Goal: Download file/media

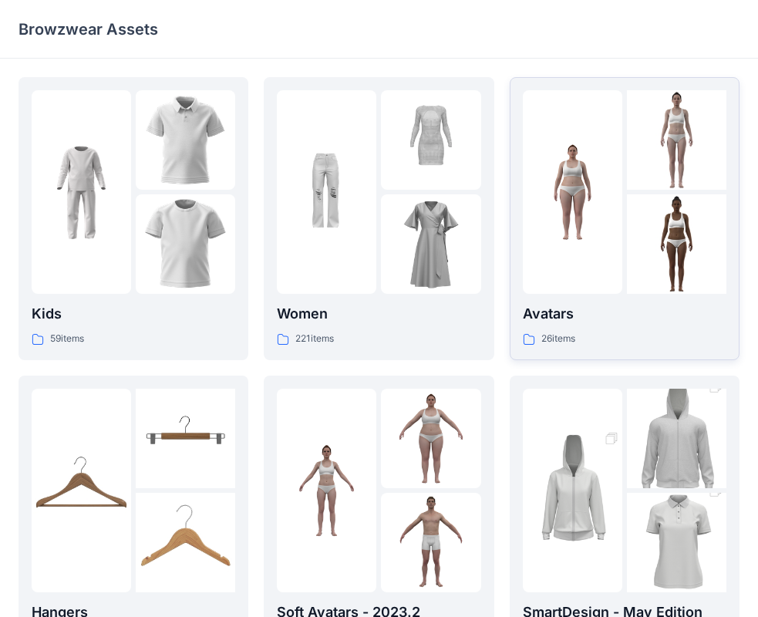
click at [552, 328] on div "Avatars 26 items" at bounding box center [625, 325] width 204 height 44
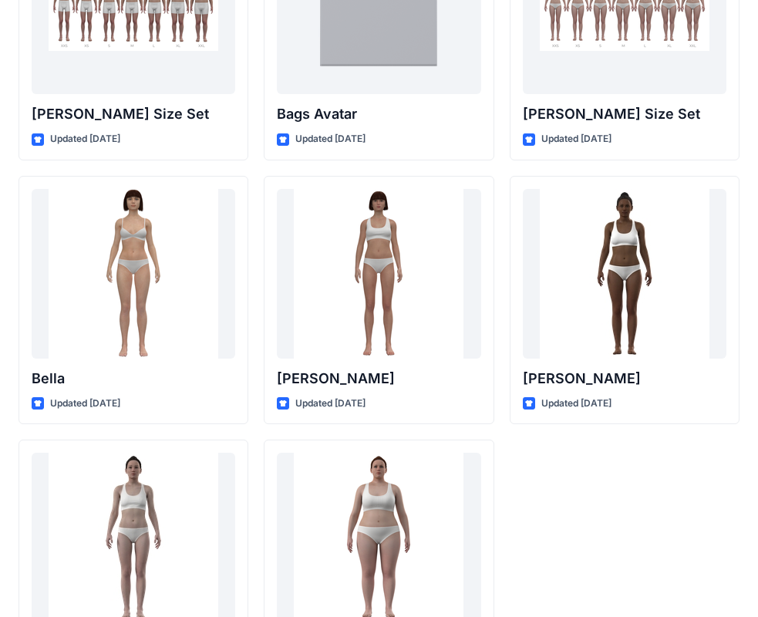
scroll to position [1841, 0]
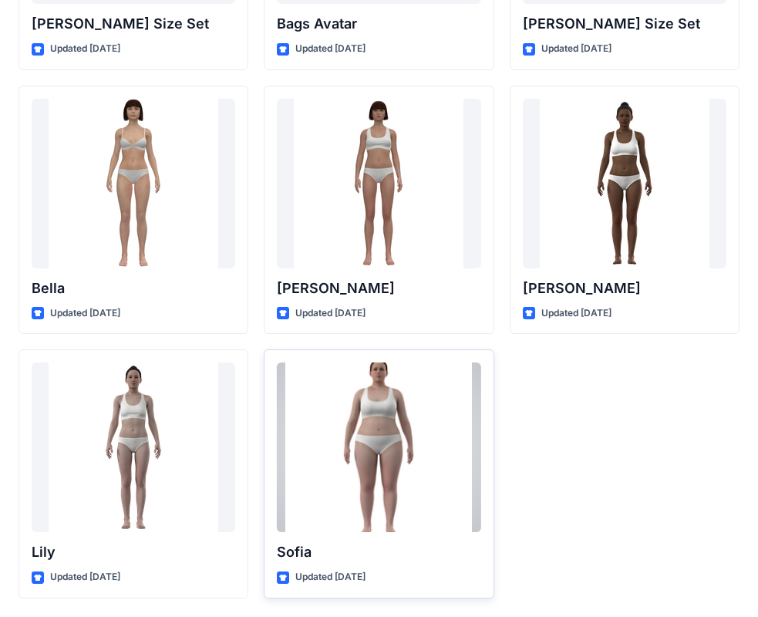
click at [353, 479] on div at bounding box center [379, 448] width 204 height 170
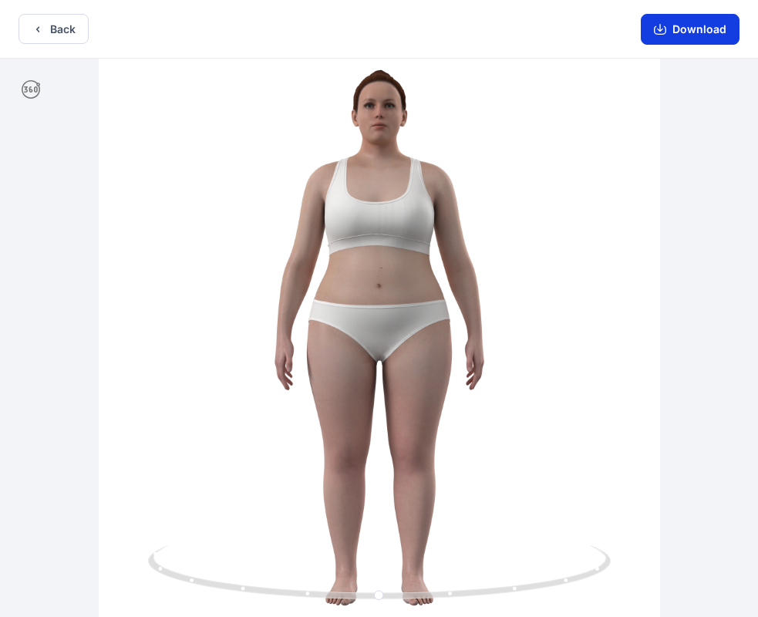
click at [676, 30] on button "Download" at bounding box center [690, 29] width 99 height 31
click at [76, 33] on button "Back" at bounding box center [54, 29] width 70 height 30
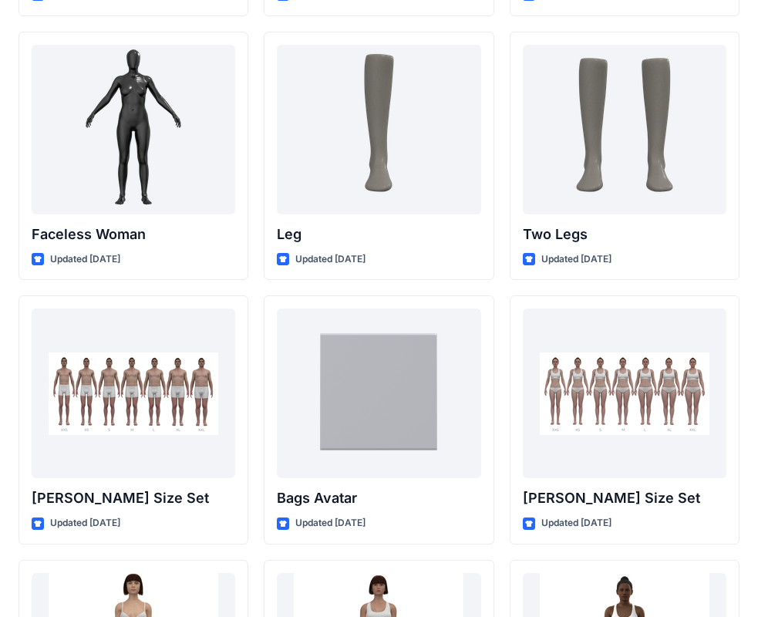
scroll to position [1389, 0]
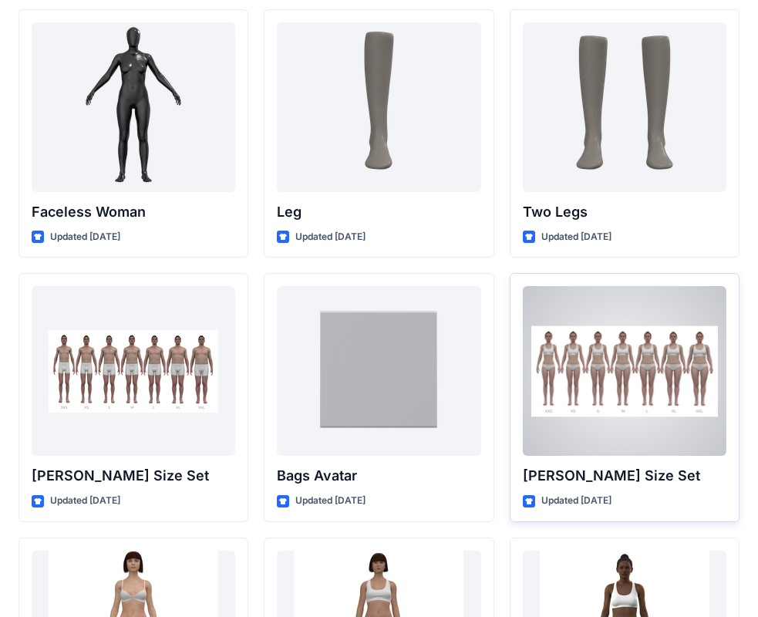
click at [625, 415] on div at bounding box center [625, 371] width 204 height 170
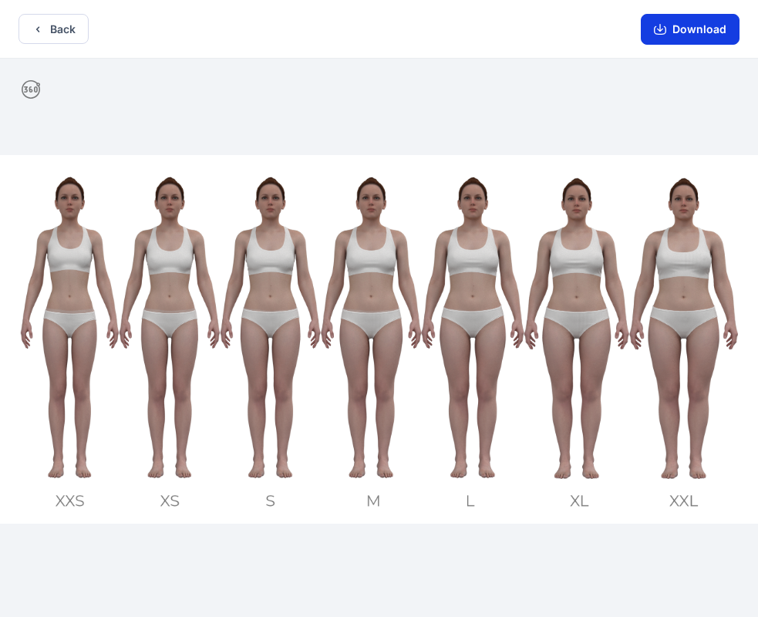
click at [700, 33] on button "Download" at bounding box center [690, 29] width 99 height 31
